Goal: Task Accomplishment & Management: Use online tool/utility

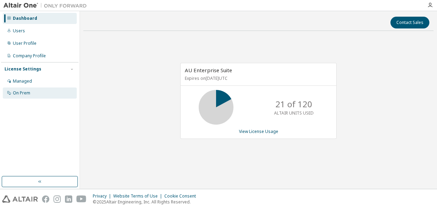
click at [15, 94] on div "On Prem" at bounding box center [21, 93] width 17 height 6
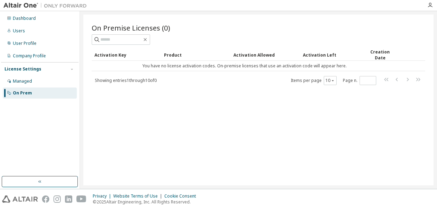
click at [150, 80] on span "Showing entries 1 through 10 of 0" at bounding box center [126, 81] width 62 height 6
click at [36, 85] on div "Managed" at bounding box center [40, 81] width 74 height 11
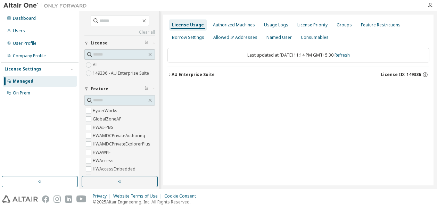
click at [170, 73] on icon "button" at bounding box center [170, 75] width 4 height 4
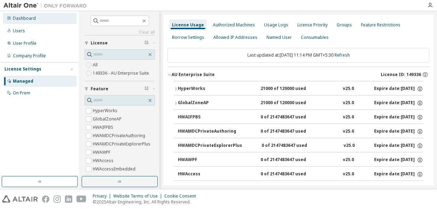
click at [34, 16] on div "Dashboard" at bounding box center [24, 19] width 23 height 6
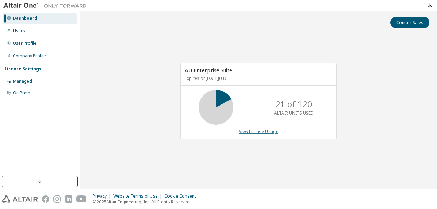
click at [268, 129] on link "View License Usage" at bounding box center [258, 132] width 39 height 6
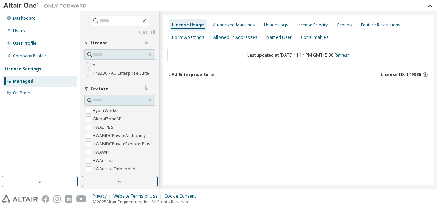
click at [179, 77] on div "AU Enterprise Suite" at bounding box center [193, 75] width 43 height 6
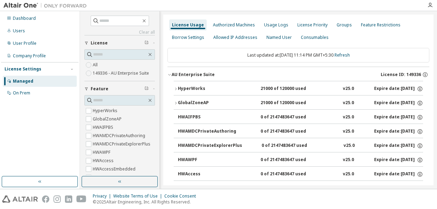
click at [177, 87] on icon "button" at bounding box center [176, 89] width 4 height 4
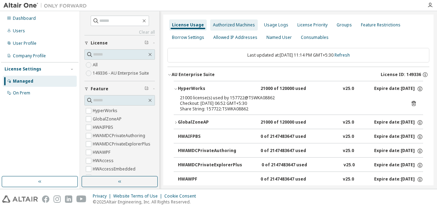
click at [235, 24] on div "Authorized Machines" at bounding box center [234, 25] width 42 height 6
